Goal: Task Accomplishment & Management: Manage account settings

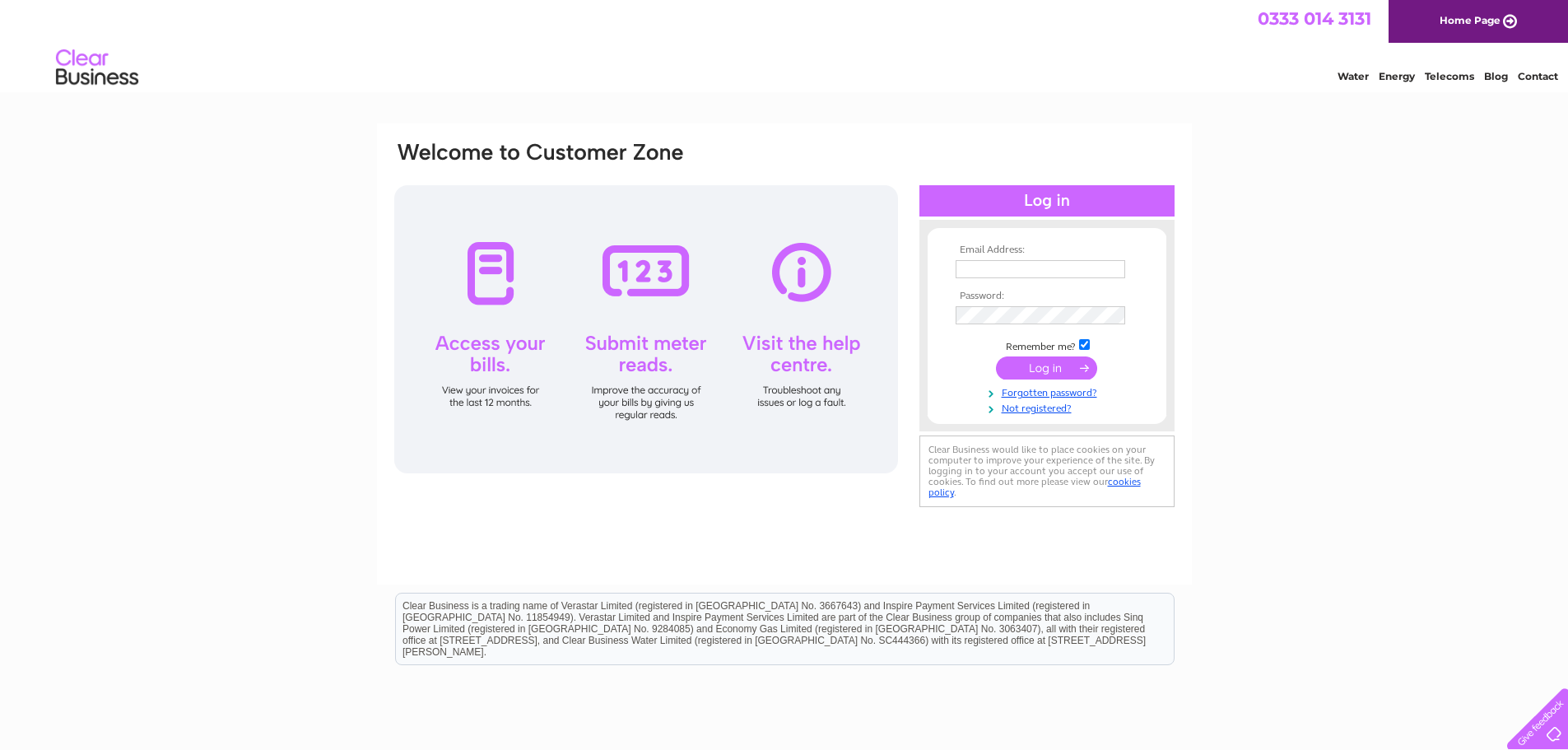
type input "[EMAIL_ADDRESS][DOMAIN_NAME]"
click at [1036, 361] on input "submit" at bounding box center [1047, 368] width 102 height 23
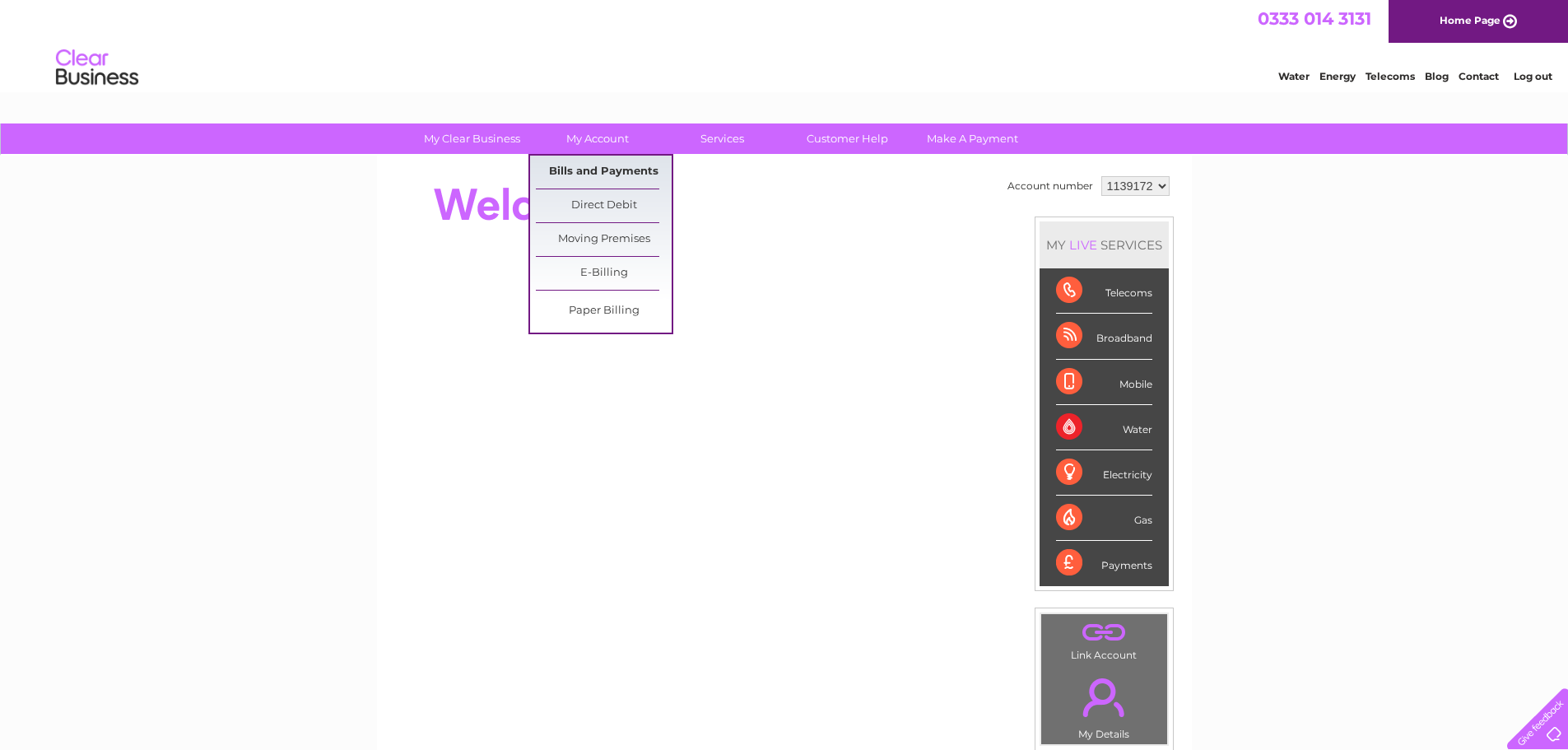
click at [601, 159] on link "Bills and Payments" at bounding box center [604, 172] width 135 height 33
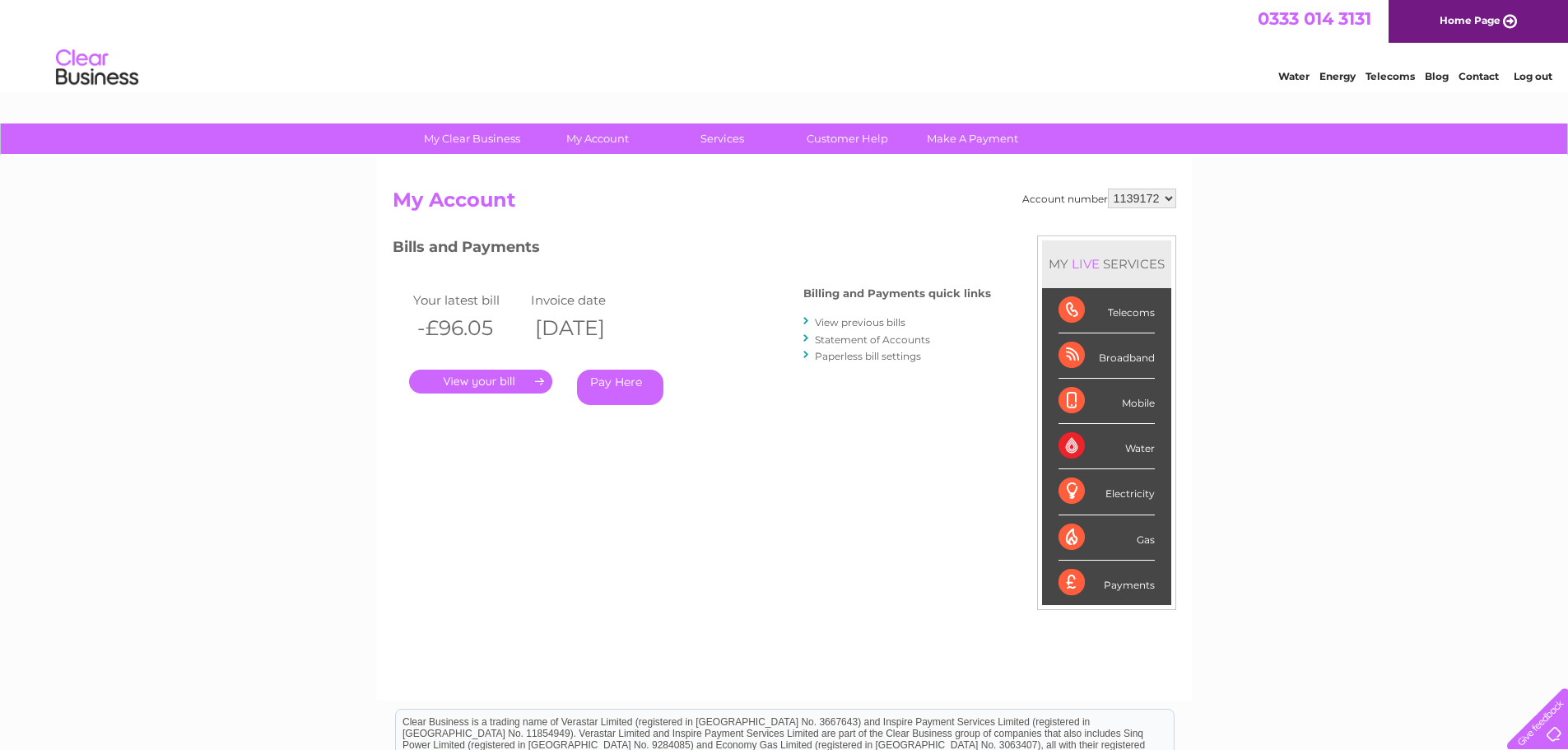
click at [529, 381] on link "." at bounding box center [480, 381] width 143 height 24
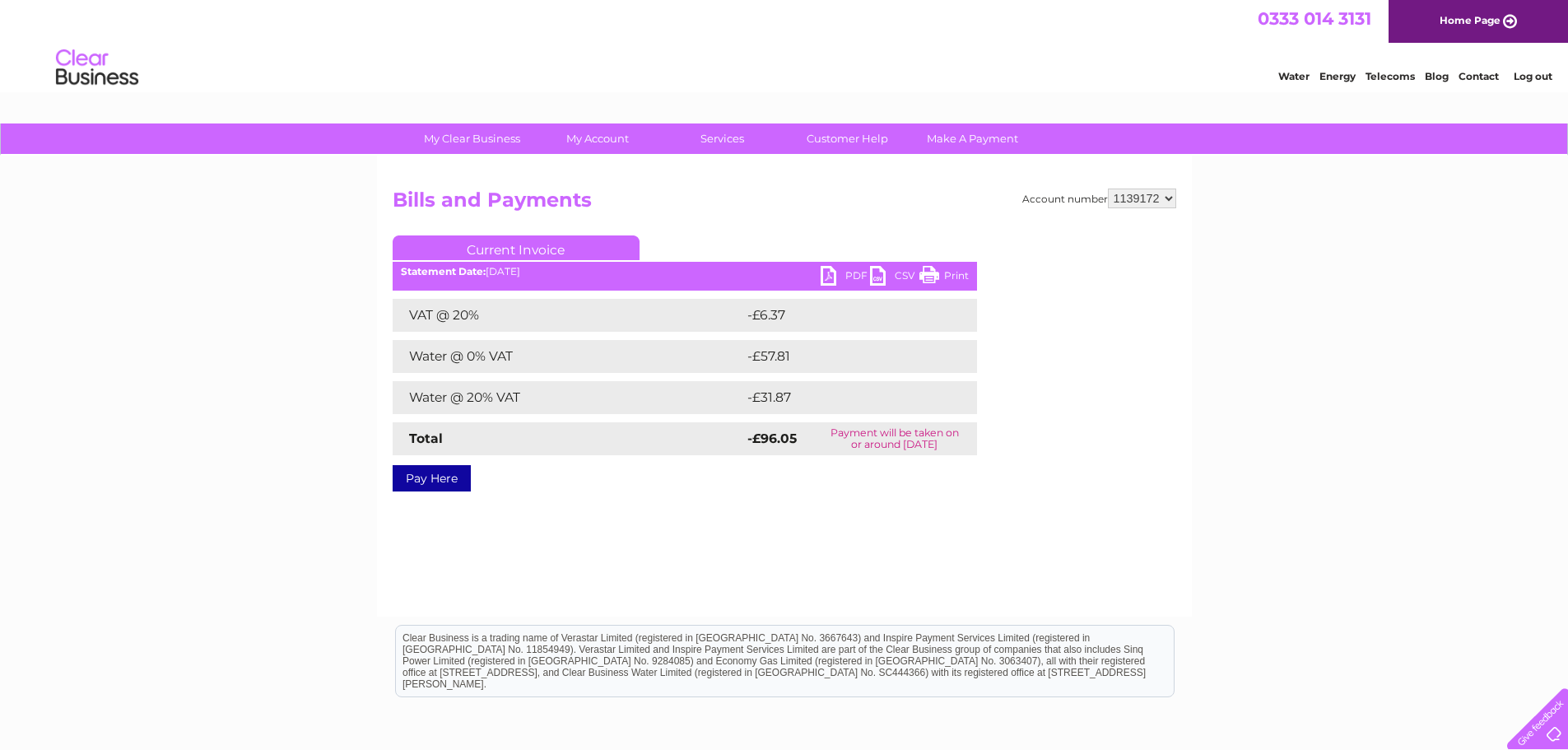
click at [848, 268] on link "PDF" at bounding box center [845, 277] width 49 height 24
